Goal: Task Accomplishment & Management: Manage account settings

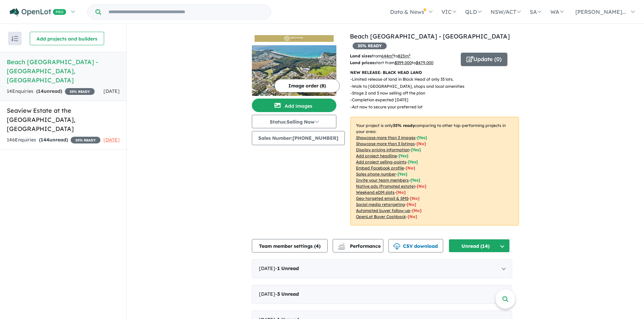
scroll to position [1, 0]
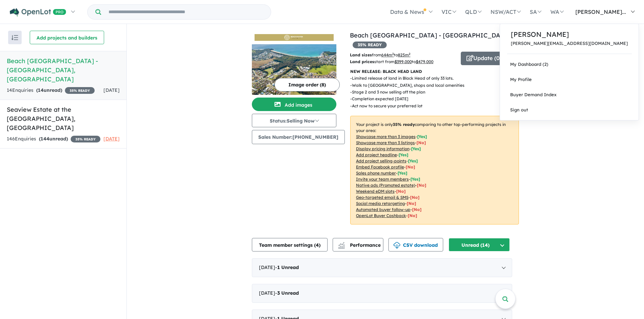
click at [616, 12] on span "[PERSON_NAME]..." at bounding box center [600, 11] width 51 height 7
click at [582, 110] on link "Sign out" at bounding box center [569, 109] width 139 height 15
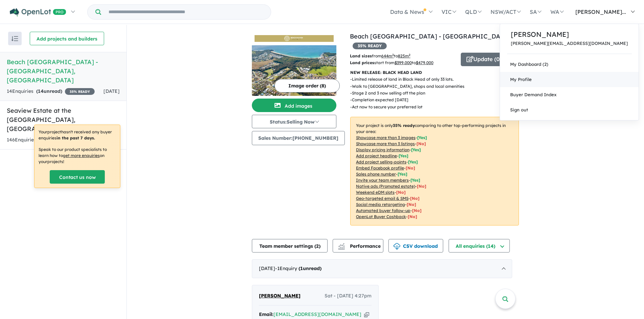
click at [583, 83] on link "My Profile" at bounding box center [569, 79] width 139 height 15
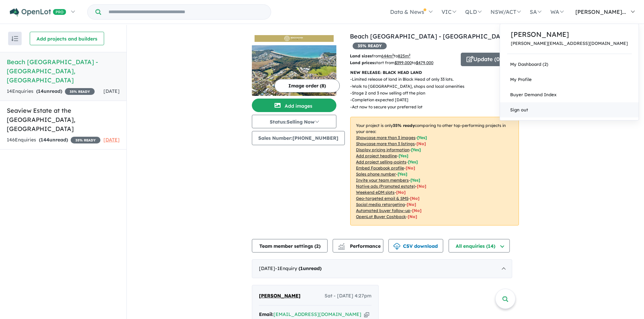
click at [571, 111] on link "Sign out" at bounding box center [569, 109] width 139 height 15
